Goal: Task Accomplishment & Management: Use online tool/utility

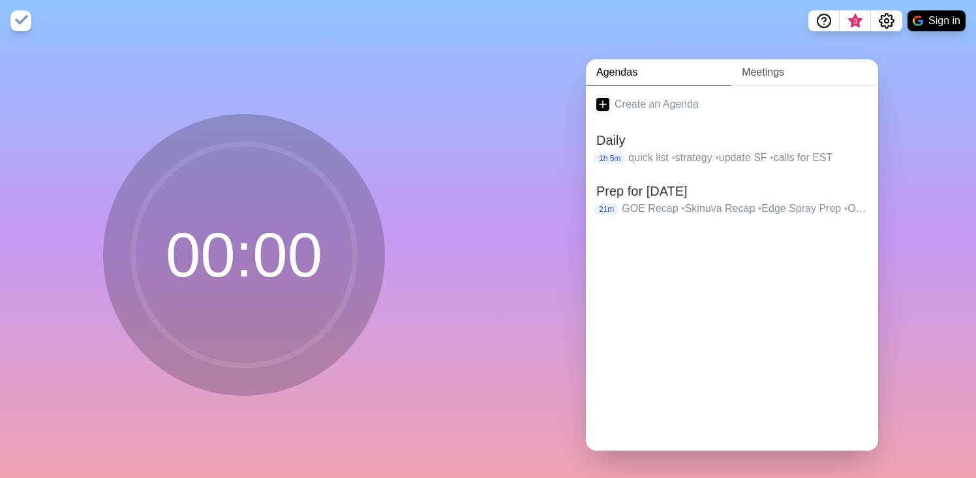
click at [754, 71] on link "Meetings" at bounding box center [804, 72] width 147 height 27
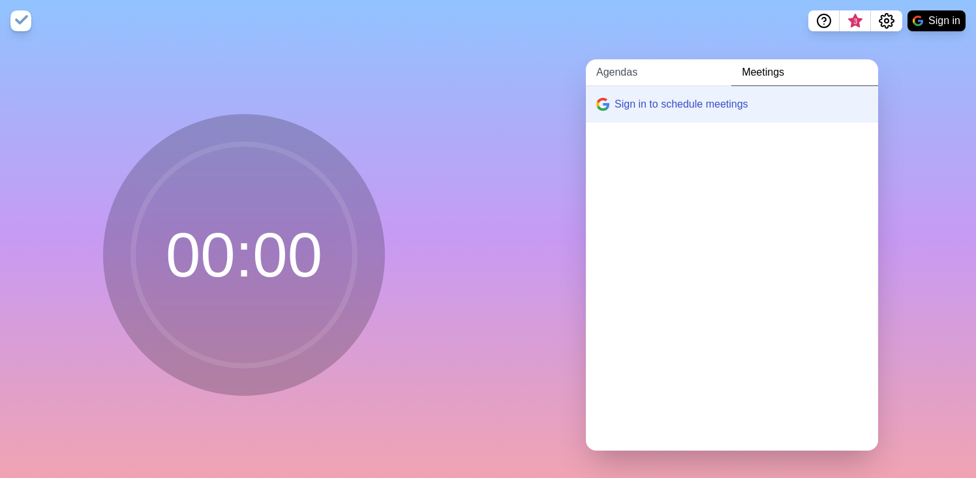
click at [639, 78] on link "Agendas" at bounding box center [659, 72] width 146 height 27
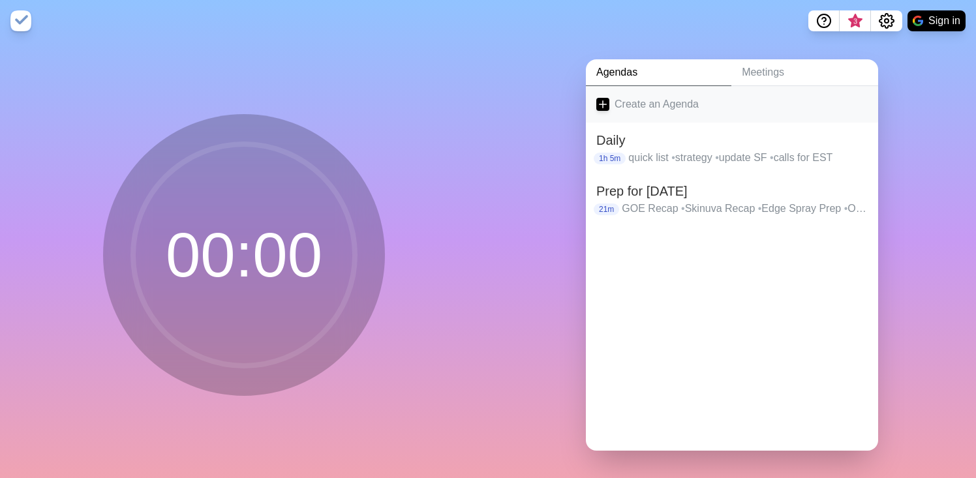
click at [628, 107] on link "Create an Agenda" at bounding box center [732, 104] width 292 height 37
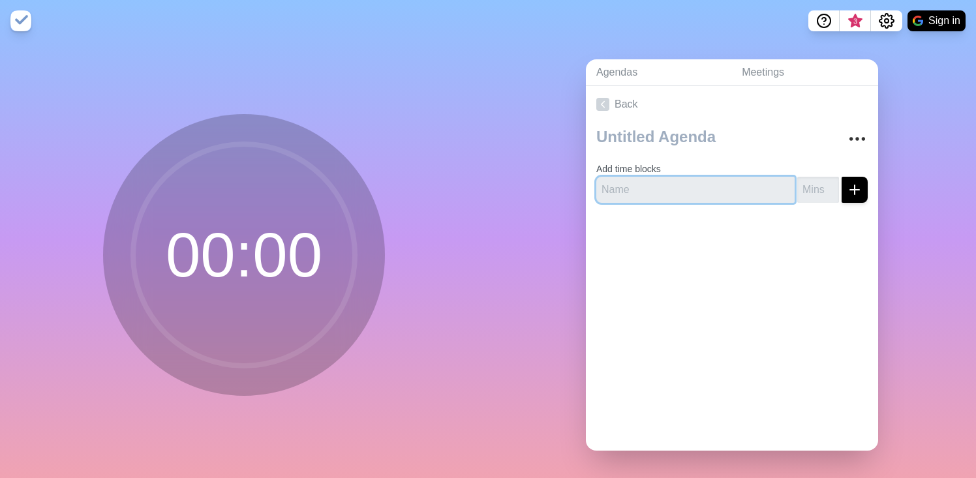
click at [626, 185] on input "text" at bounding box center [695, 190] width 198 height 26
drag, startPoint x: 674, startPoint y: 187, endPoint x: 564, endPoint y: 180, distance: 110.5
click at [564, 180] on div "Agendas Meetings Back Add time blocks working on my" at bounding box center [732, 260] width 488 height 437
type input "decide on my 4 buckets"
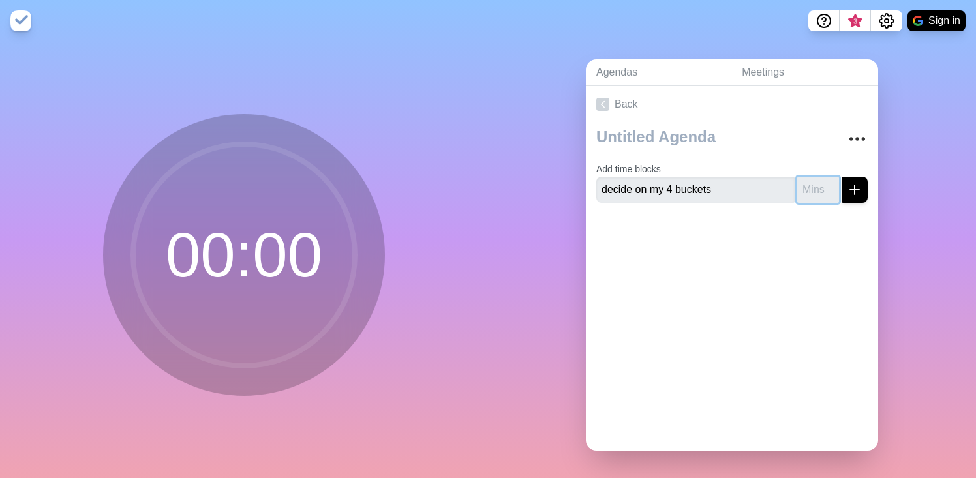
click at [812, 191] on input "number" at bounding box center [818, 190] width 42 height 26
type input "8"
click at [842, 177] on button "submit" at bounding box center [855, 190] width 26 height 26
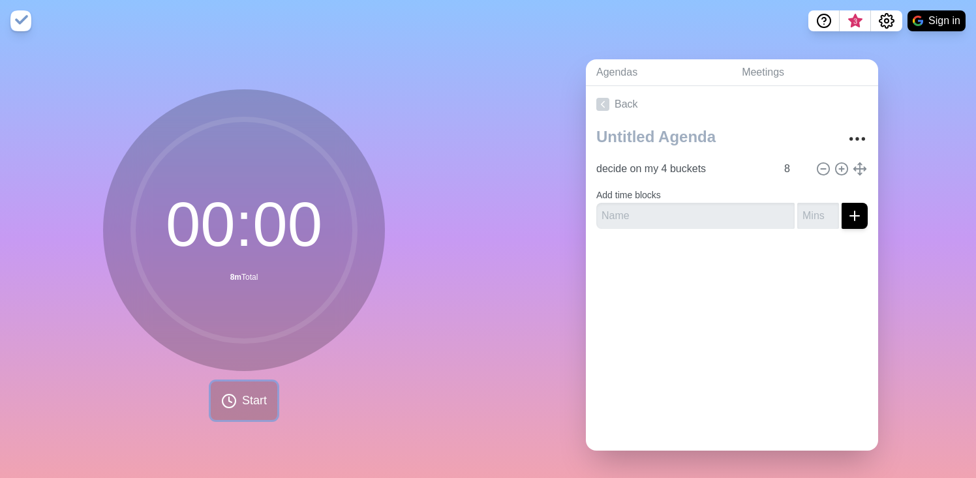
click at [247, 399] on span "Start" at bounding box center [254, 401] width 25 height 18
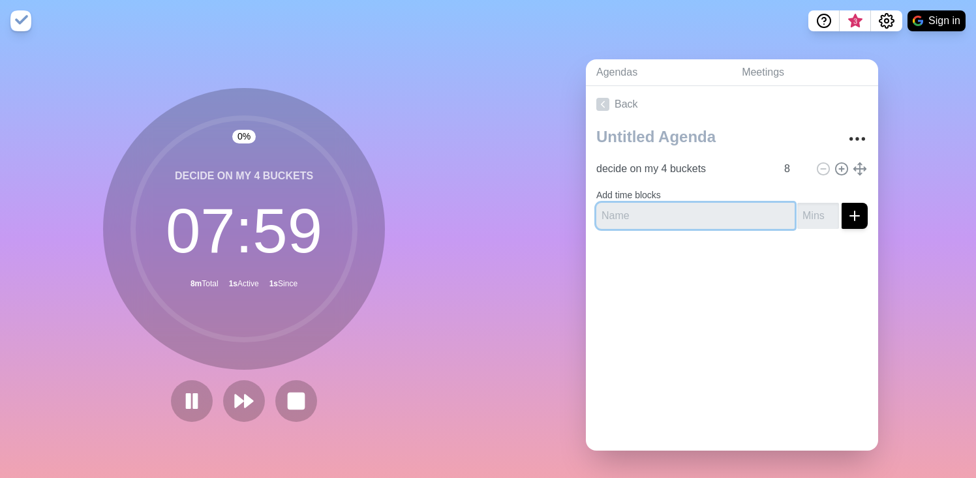
click at [671, 220] on input "text" at bounding box center [695, 216] width 198 height 26
type input "build my list"
click at [809, 218] on input "number" at bounding box center [818, 216] width 42 height 26
type input "42"
click at [842, 203] on button "submit" at bounding box center [855, 216] width 26 height 26
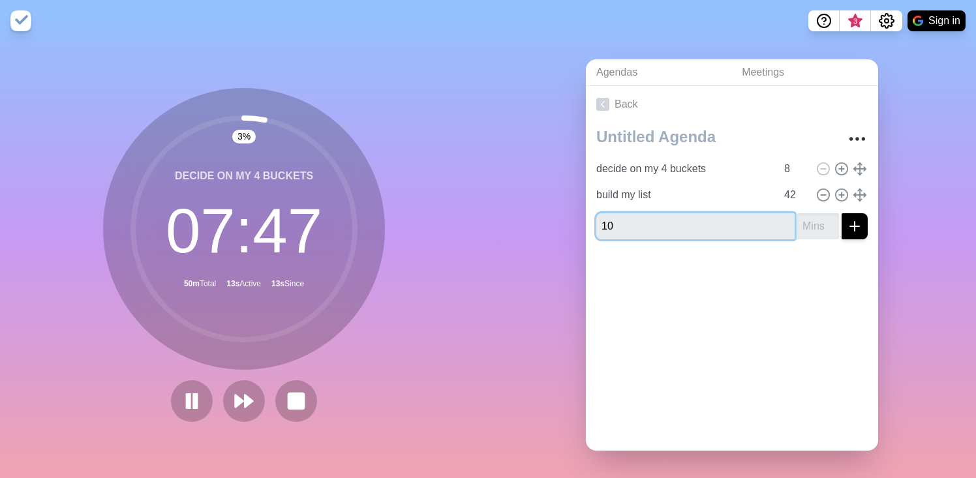
type input "1"
type input "break"
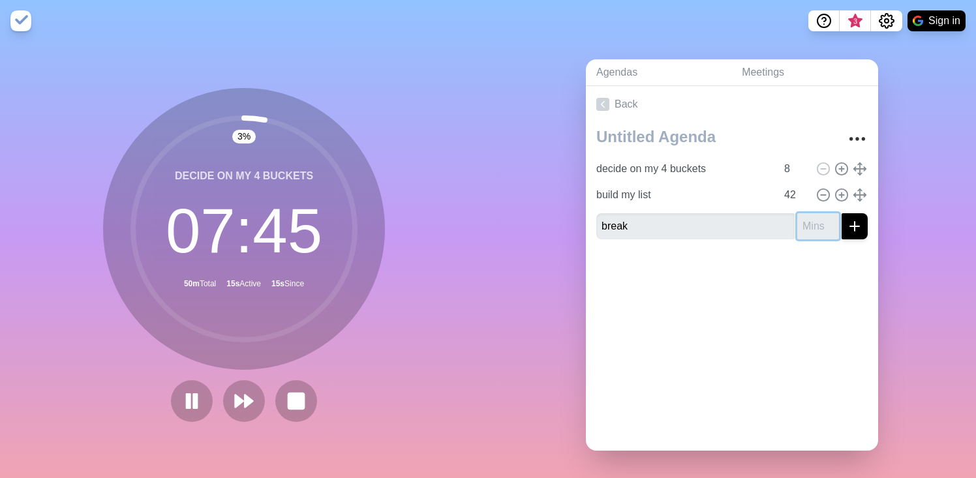
click at [814, 220] on input "number" at bounding box center [818, 226] width 42 height 26
type input "10"
click at [842, 213] on button "submit" at bounding box center [855, 226] width 26 height 26
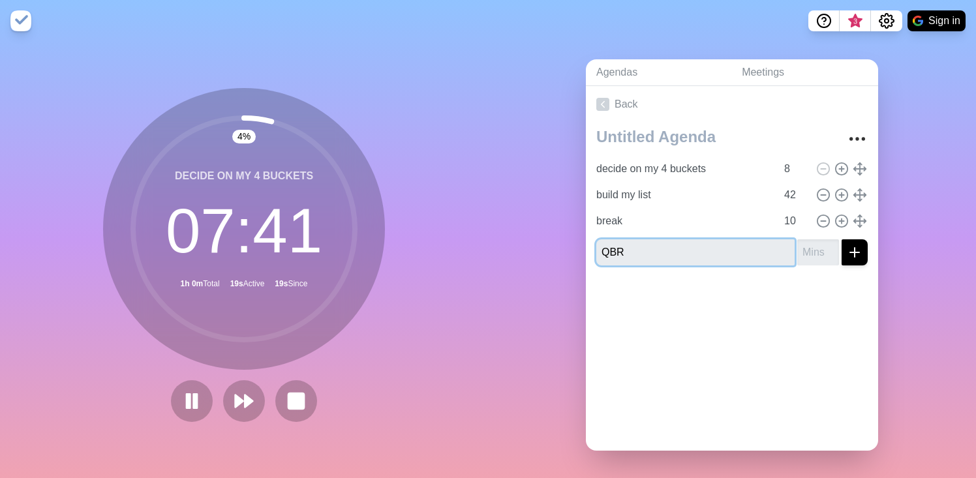
type input "QBR"
click at [814, 254] on input "number" at bounding box center [818, 252] width 42 height 26
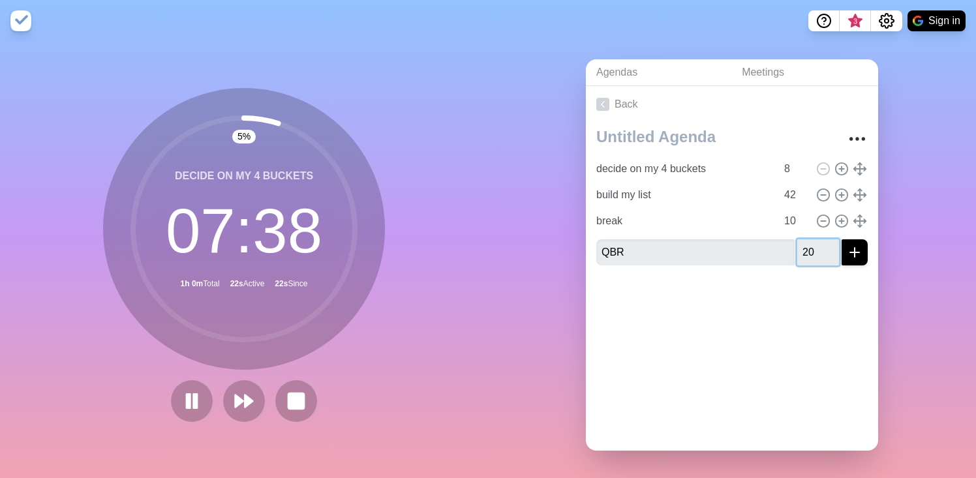
type input "20"
click at [842, 239] on button "submit" at bounding box center [855, 252] width 26 height 26
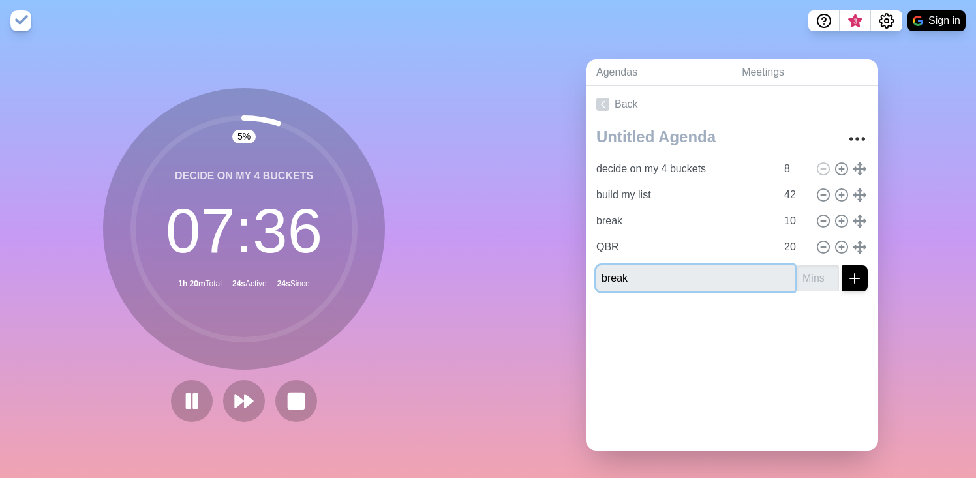
type input "break"
type input "10"
click at [842, 266] on button "submit" at bounding box center [855, 279] width 26 height 26
